Goal: Task Accomplishment & Management: Manage account settings

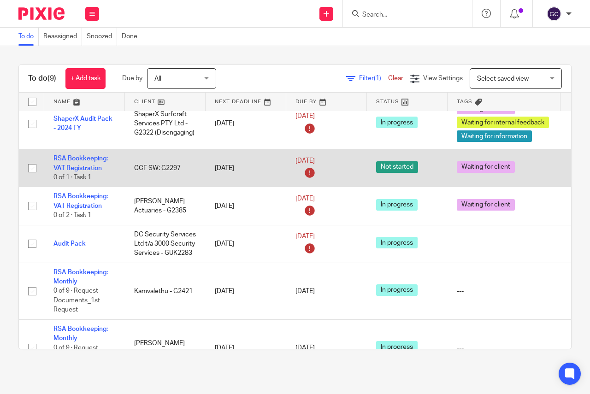
scroll to position [208, 0]
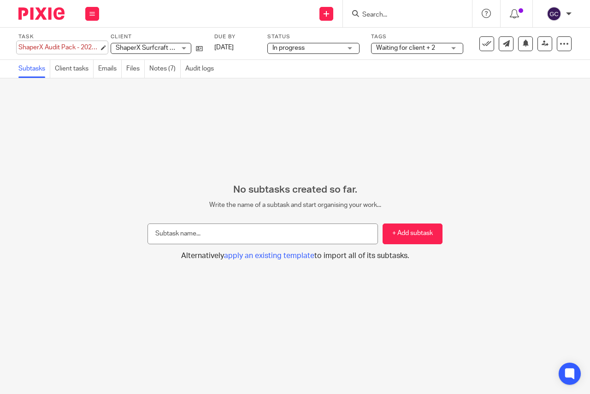
click at [76, 45] on div "ShaperX Audit Pack - 2024 FY Save ShaperX Audit Pack - 2024 FY" at bounding box center [58, 47] width 81 height 9
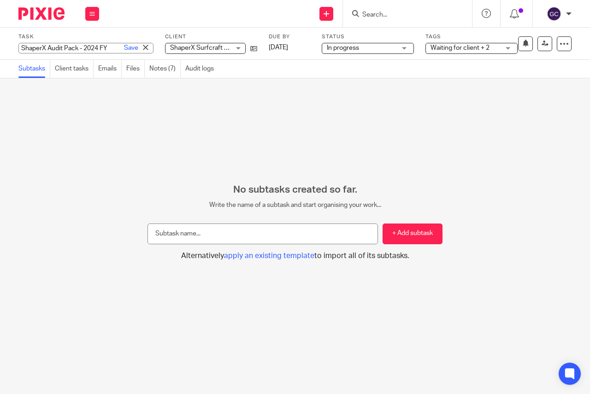
click at [76, 45] on input "ShaperX Audit Pack - 2024 FY" at bounding box center [85, 48] width 135 height 11
click at [175, 46] on span "ShaperX Surfcraft Services PTY Ltd - G2322 (Disengaging)" at bounding box center [254, 48] width 169 height 6
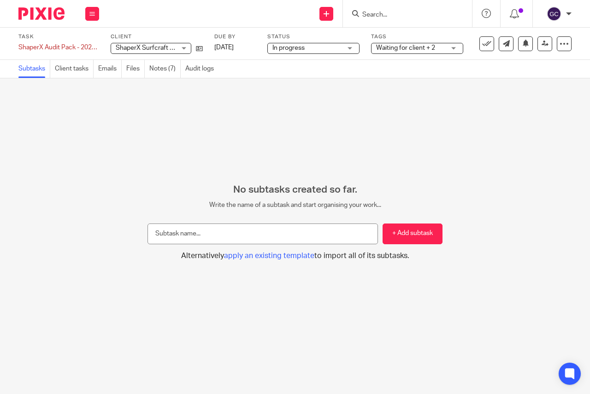
click at [312, 132] on div "No subtasks created so far. Write the name of a subtask and start organising yo…" at bounding box center [295, 236] width 590 height 316
